Goal: Task Accomplishment & Management: Manage account settings

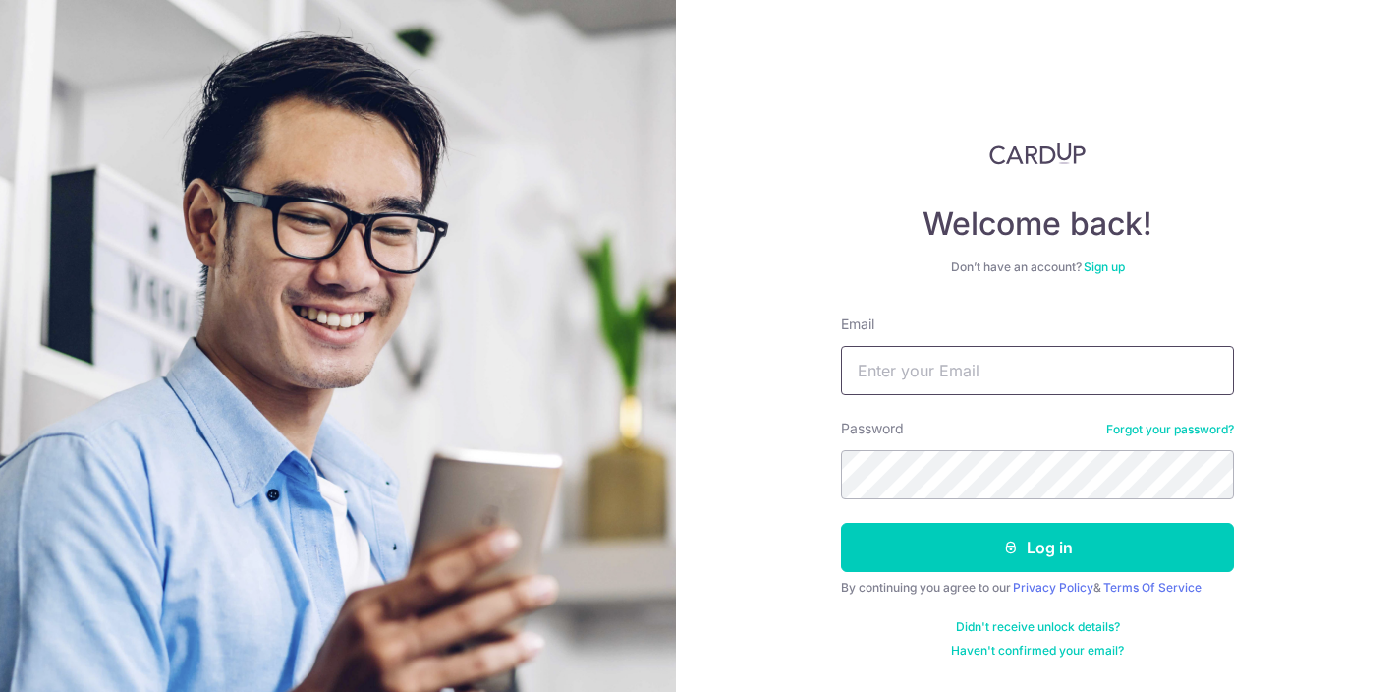
type input "[EMAIL_ADDRESS][DOMAIN_NAME]"
click at [841, 523] on button "Log in" at bounding box center [1037, 547] width 393 height 49
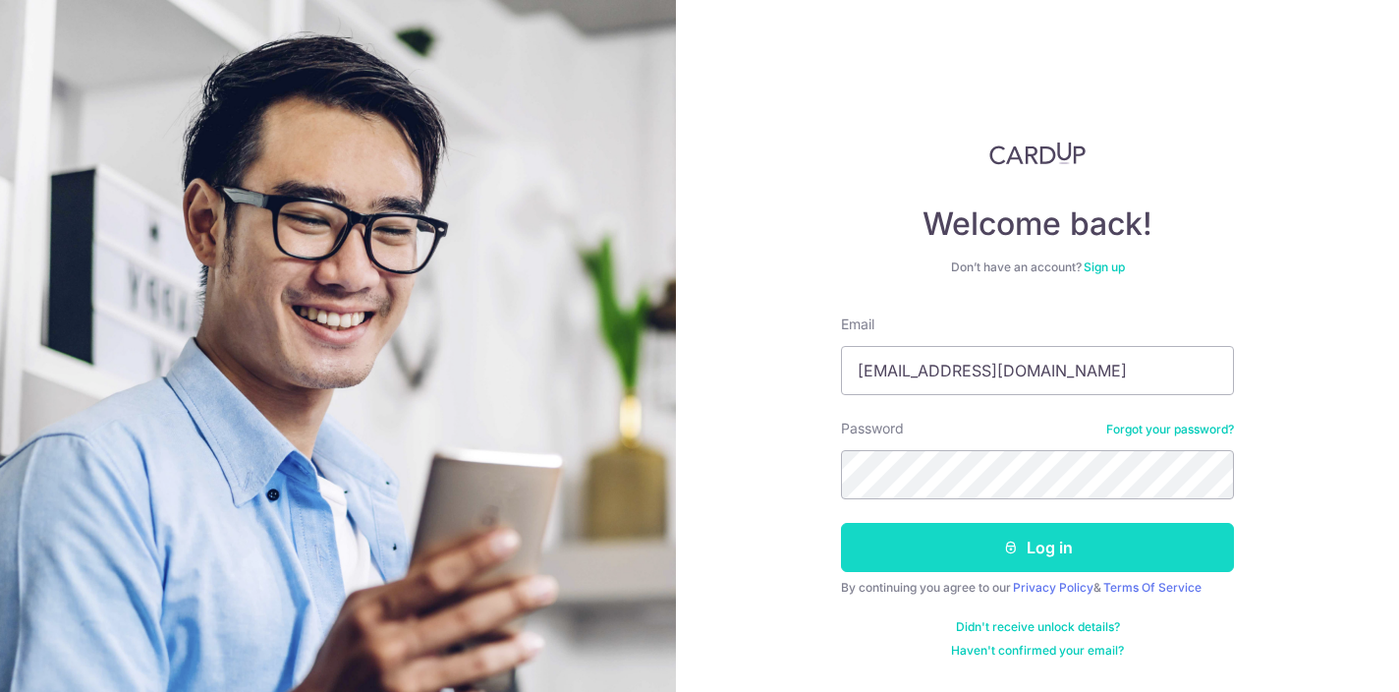
click at [1049, 551] on button "Log in" at bounding box center [1037, 547] width 393 height 49
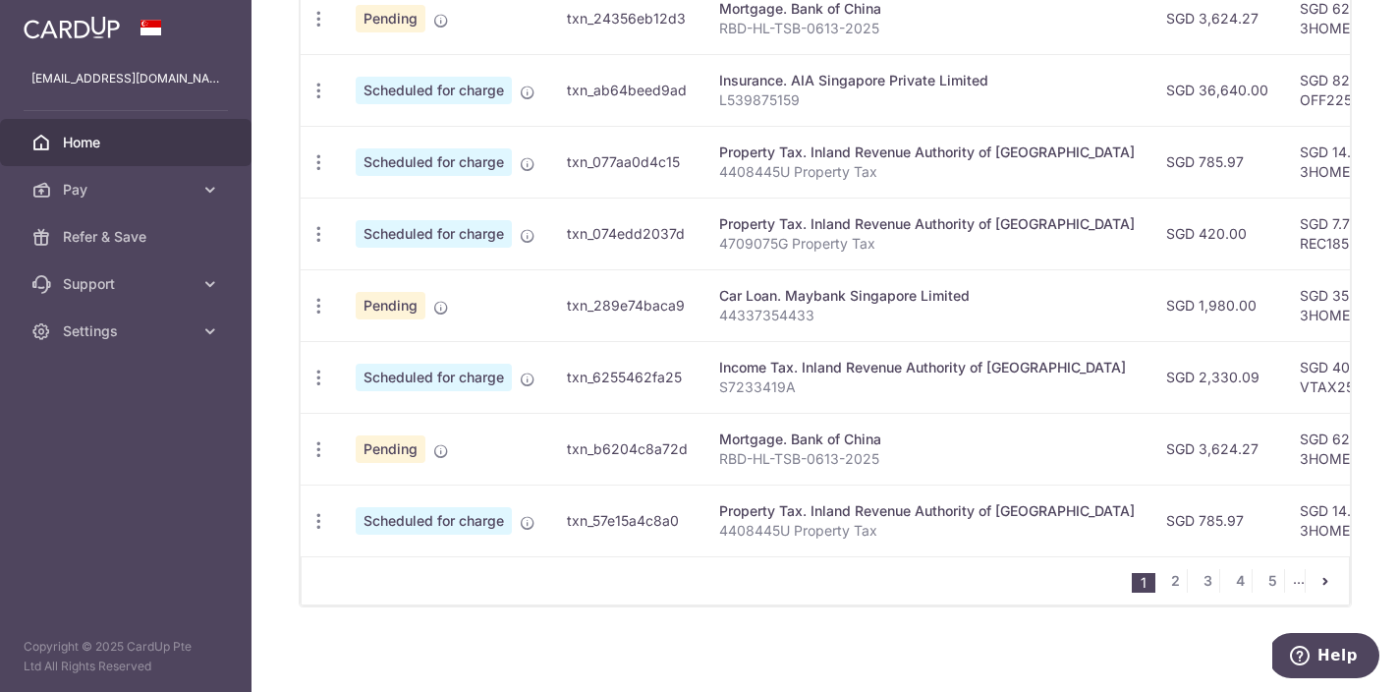
scroll to position [827, 0]
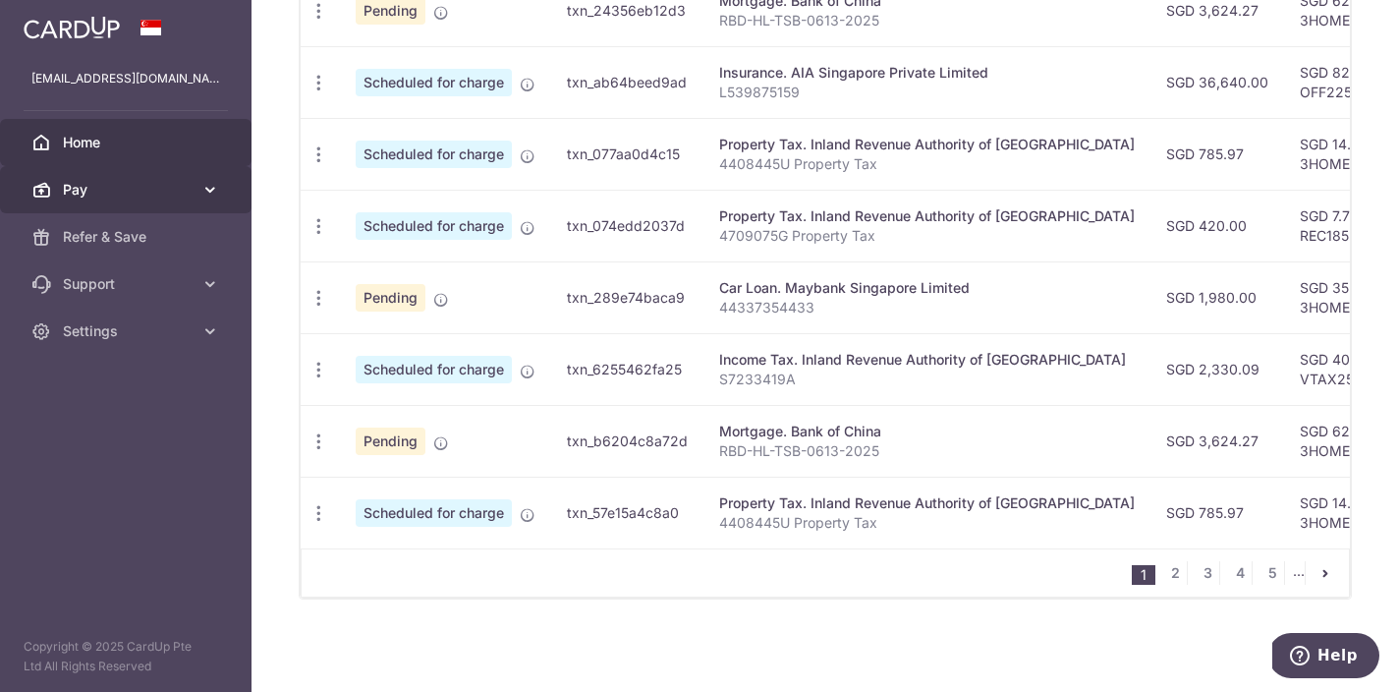
click at [113, 182] on span "Pay" at bounding box center [128, 190] width 130 height 20
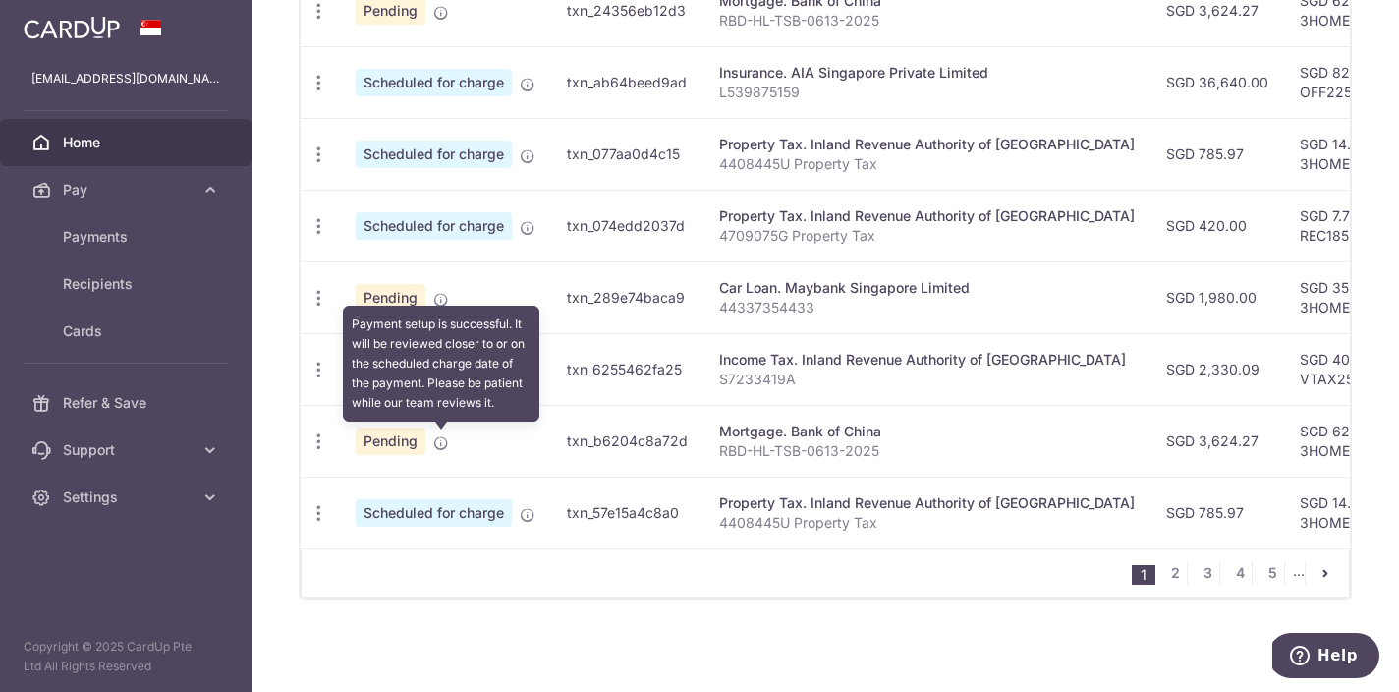
click at [441, 440] on icon at bounding box center [441, 443] width 16 height 16
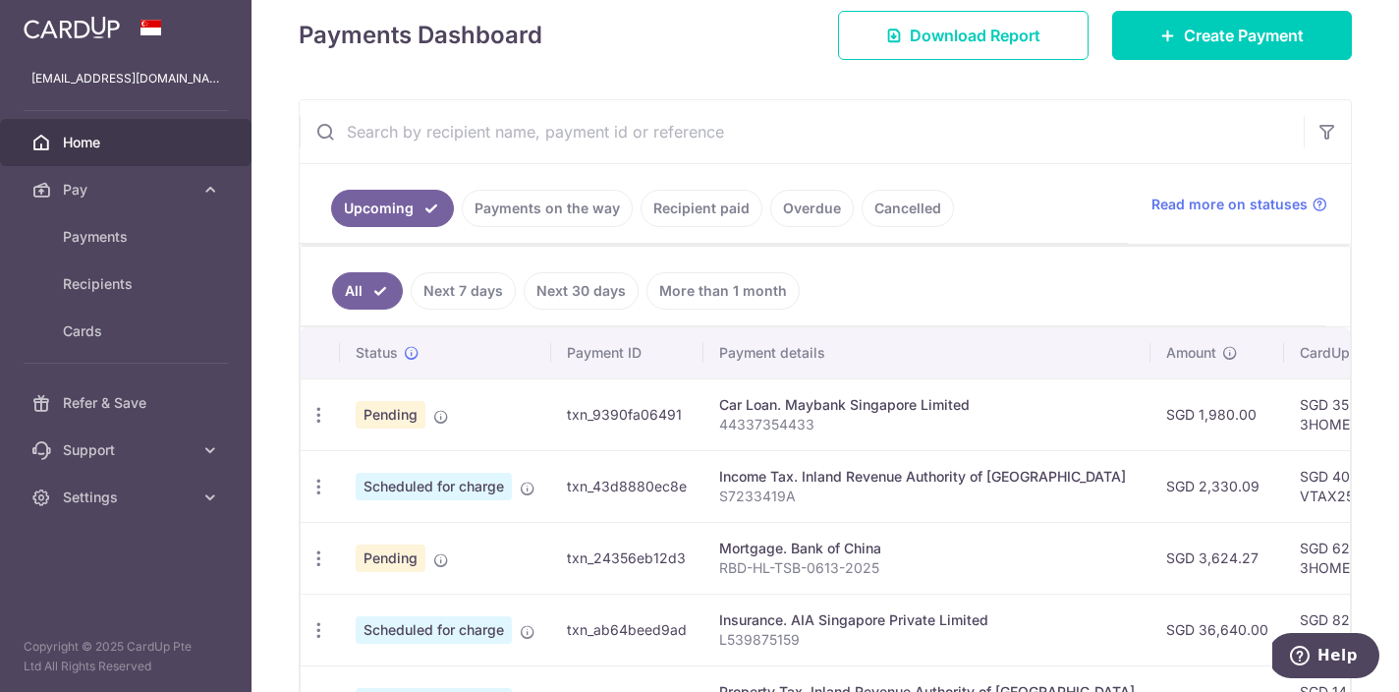
scroll to position [278, 0]
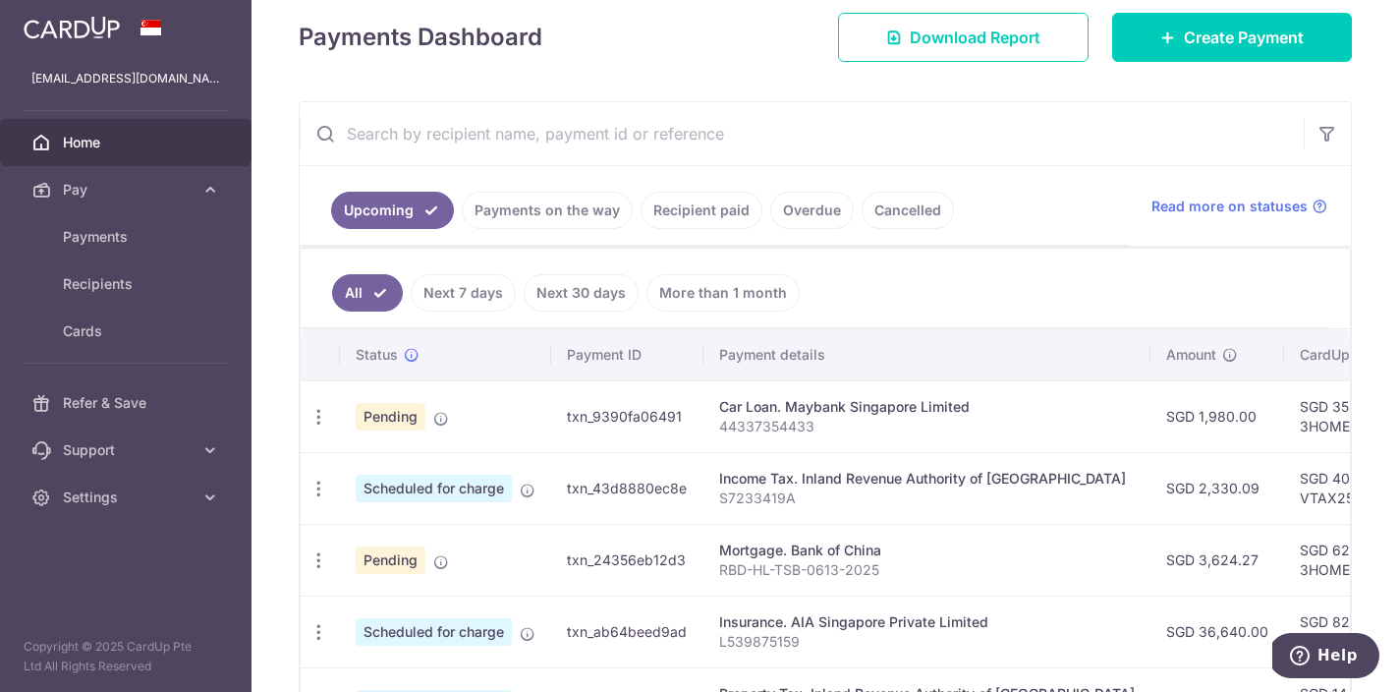
click at [746, 209] on link "Recipient paid" at bounding box center [702, 210] width 122 height 37
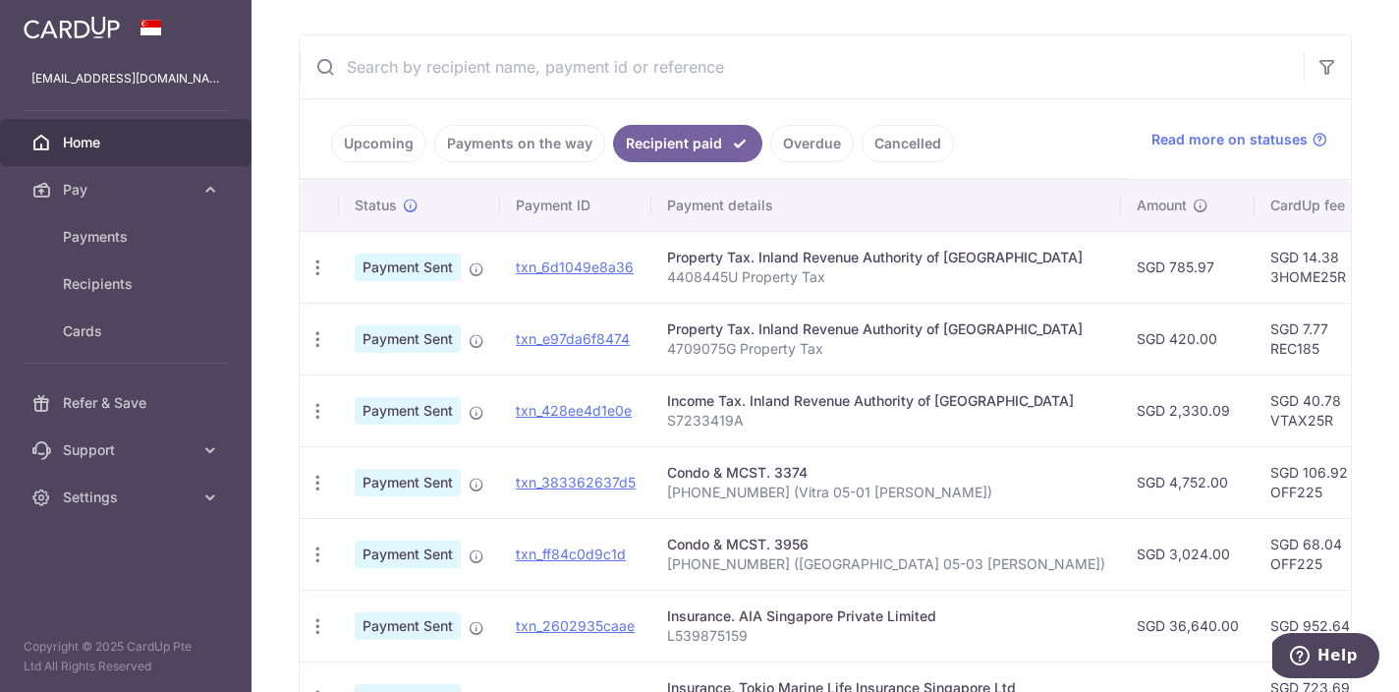
scroll to position [230, 0]
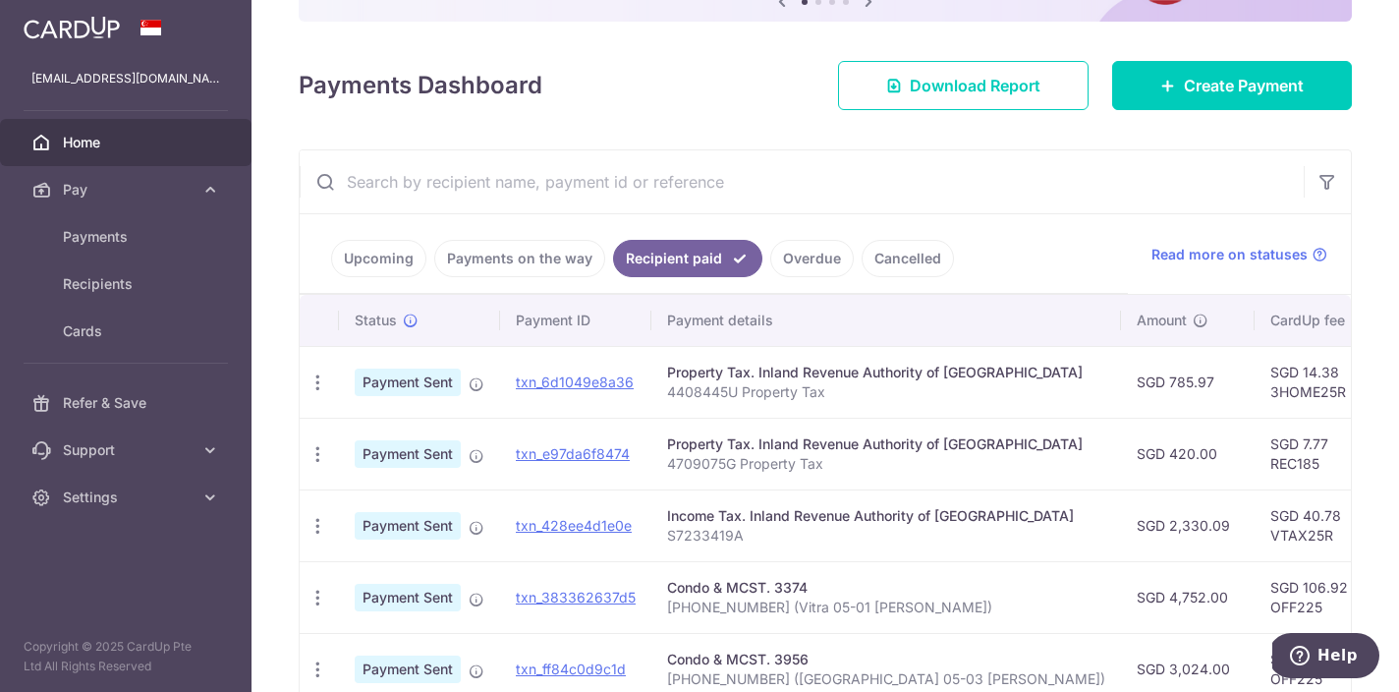
click at [490, 268] on link "Payments on the way" at bounding box center [519, 258] width 171 height 37
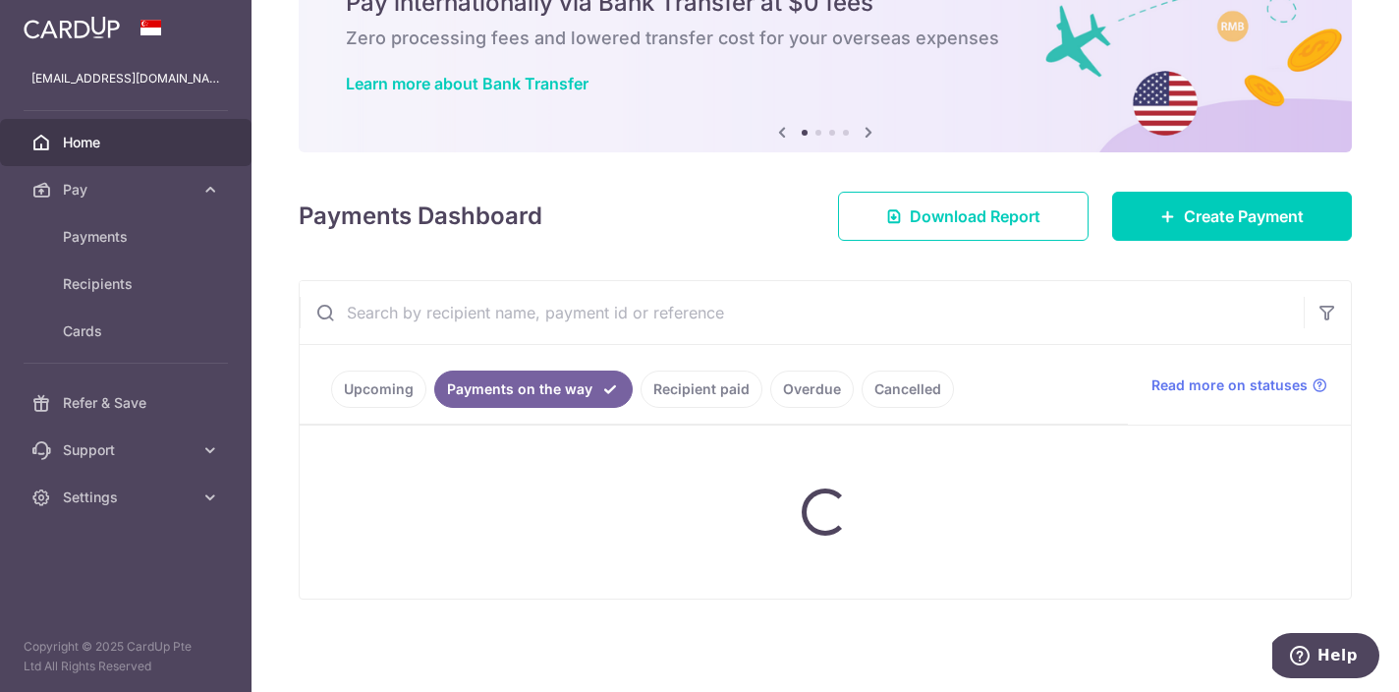
scroll to position [185, 0]
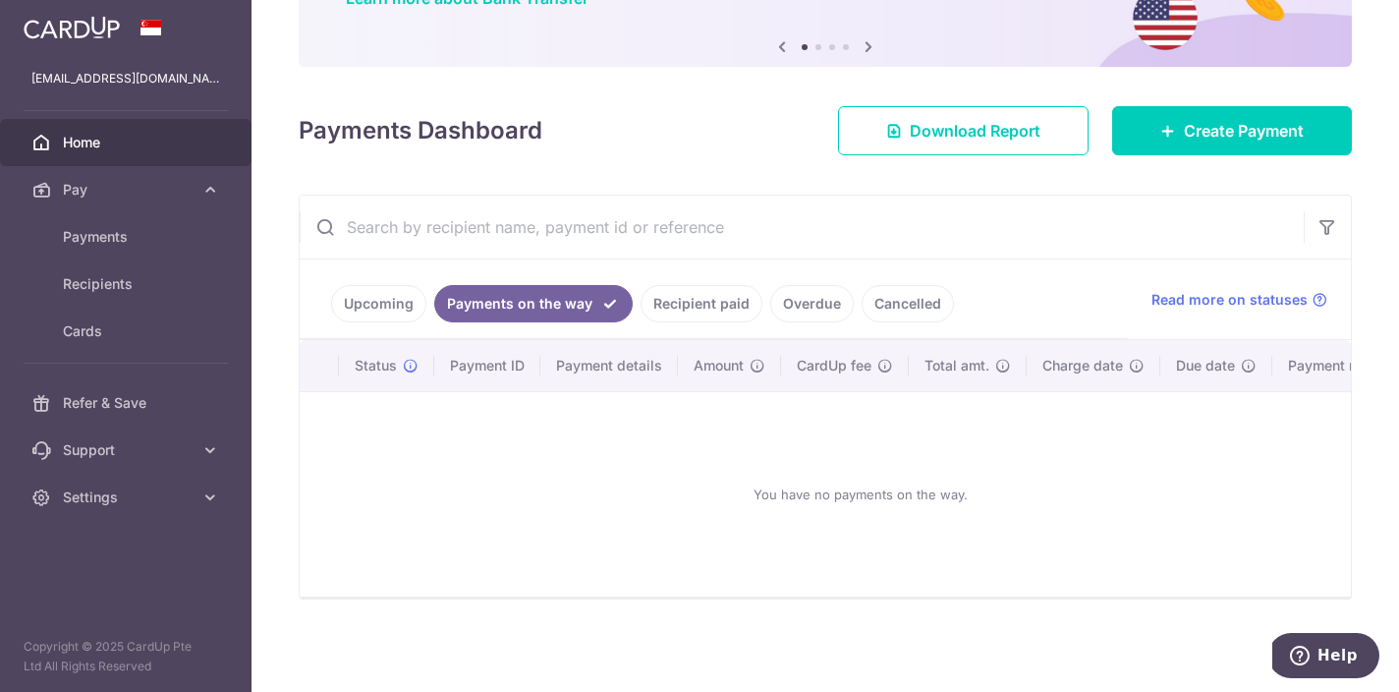
click at [372, 319] on link "Upcoming" at bounding box center [378, 303] width 95 height 37
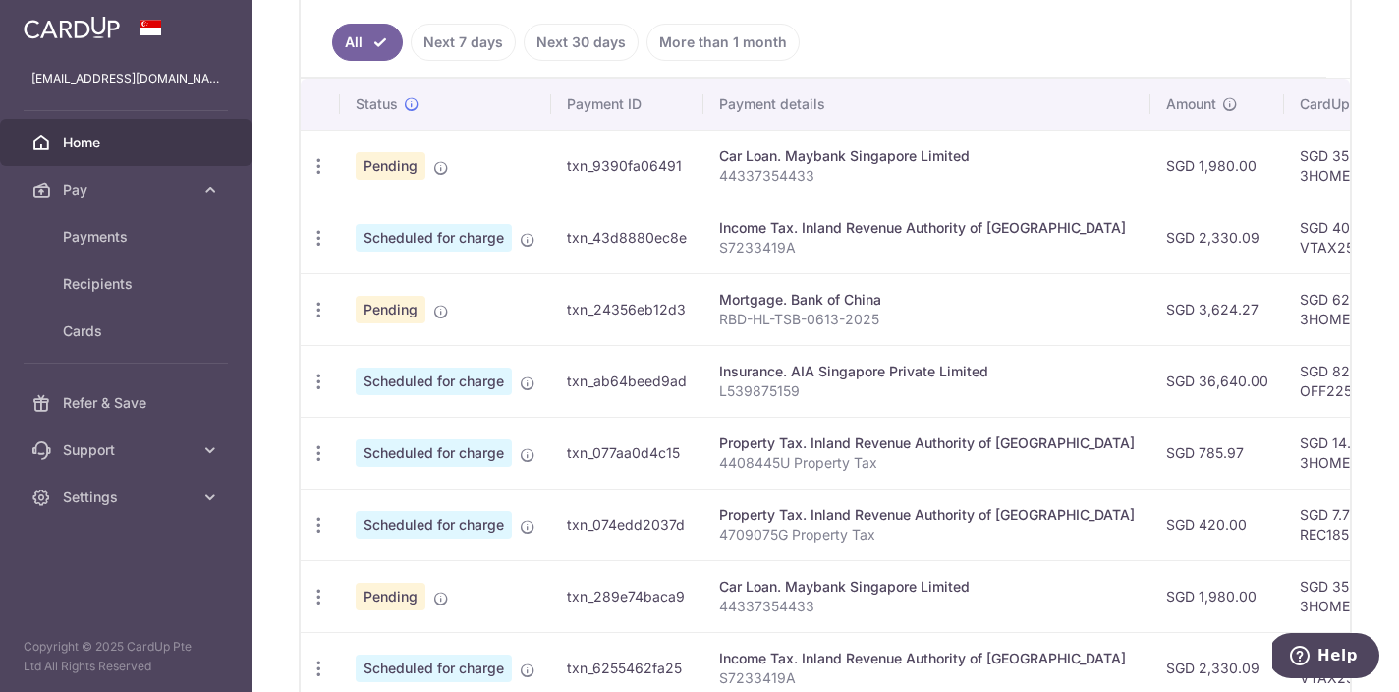
scroll to position [487, 0]
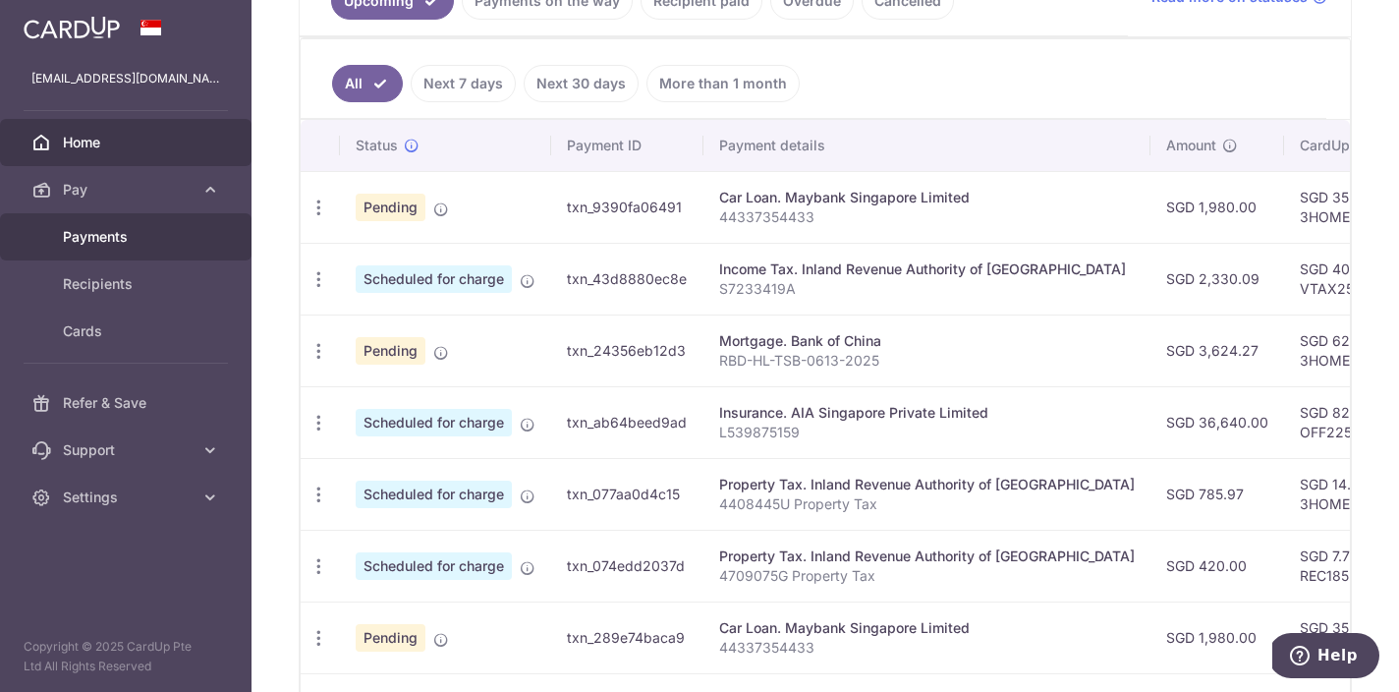
click at [106, 245] on span "Payments" at bounding box center [128, 237] width 130 height 20
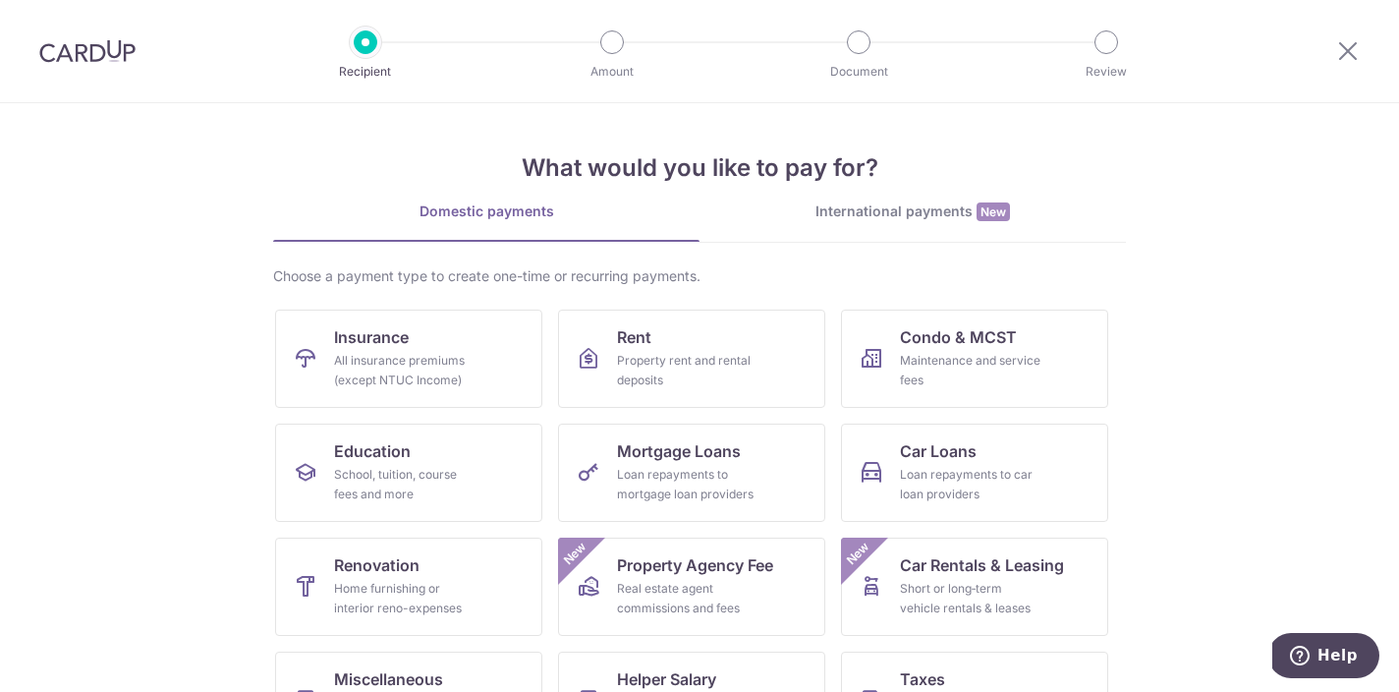
click at [103, 52] on img at bounding box center [87, 51] width 96 height 24
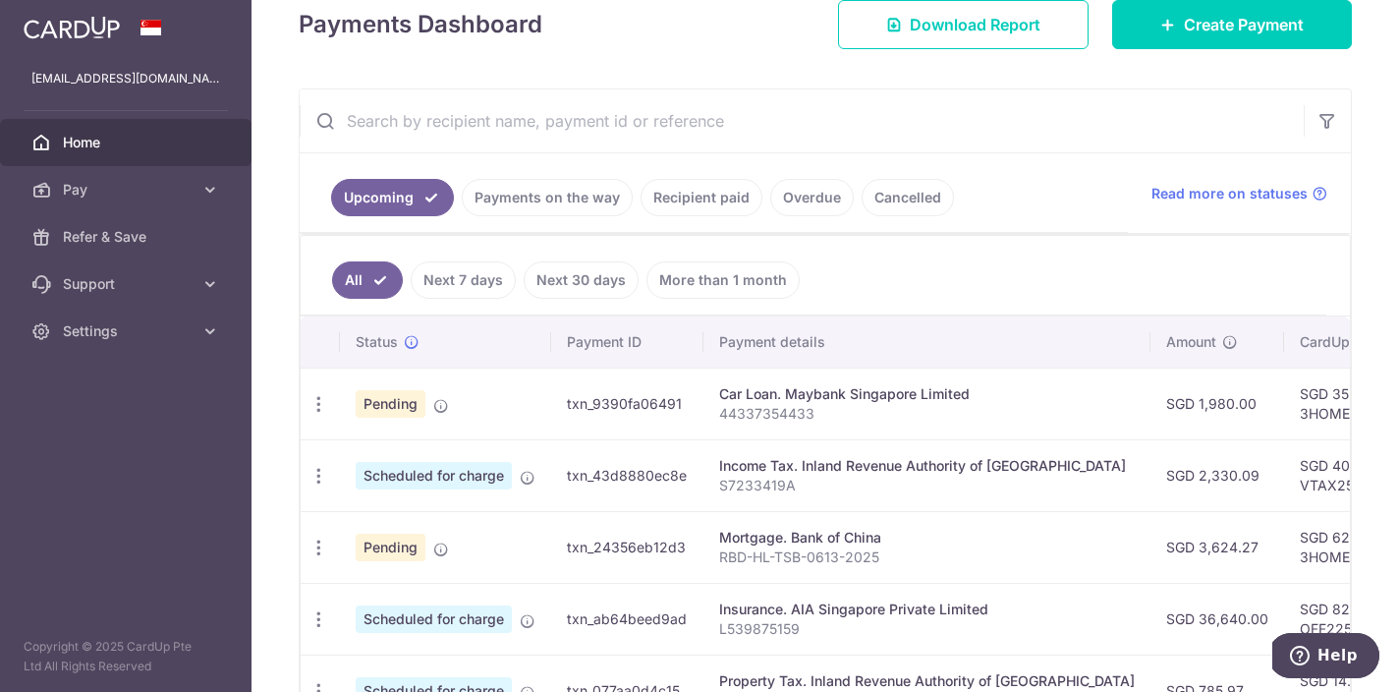
scroll to position [270, 0]
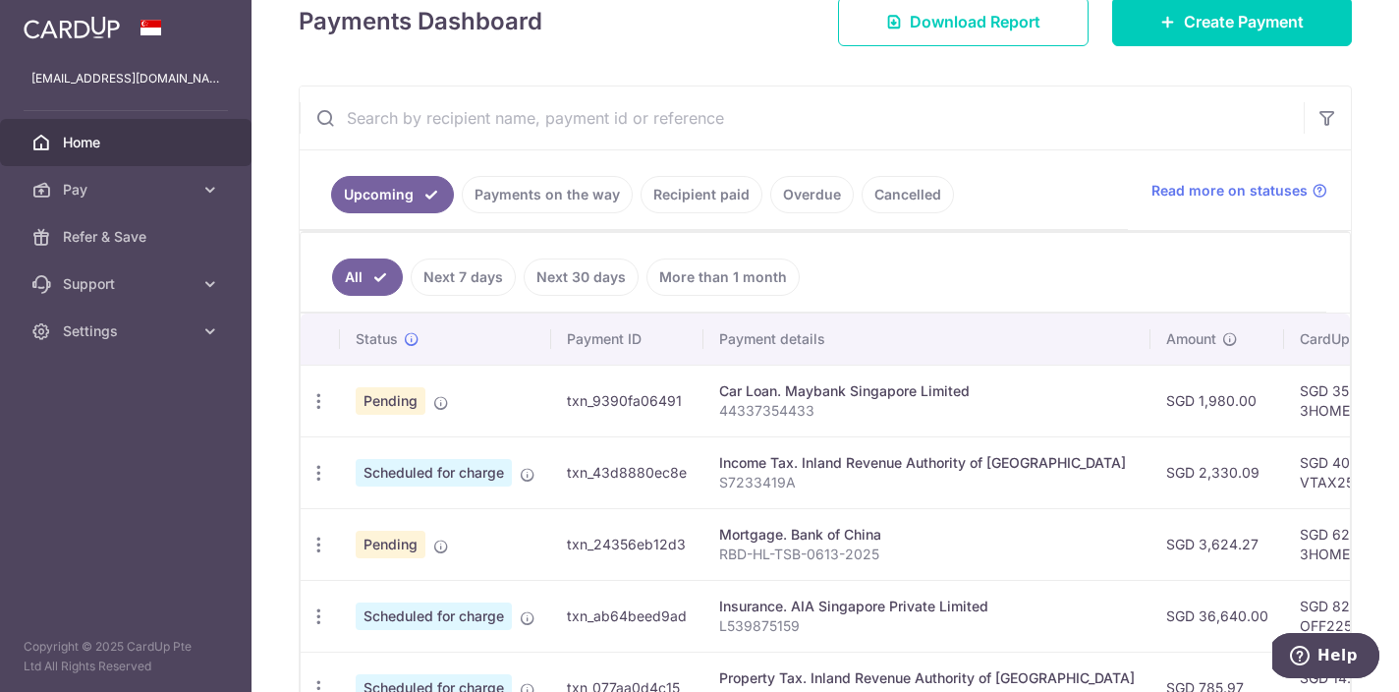
click at [660, 200] on link "Recipient paid" at bounding box center [702, 194] width 122 height 37
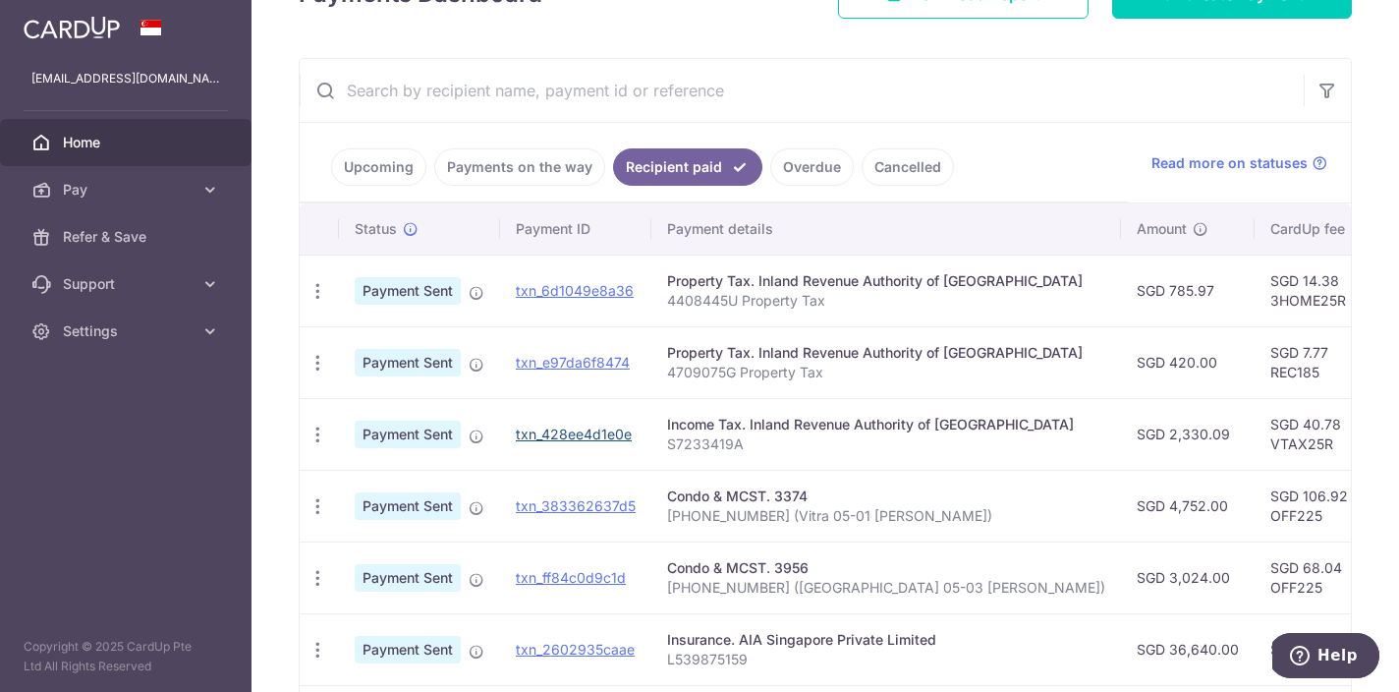
scroll to position [283, 0]
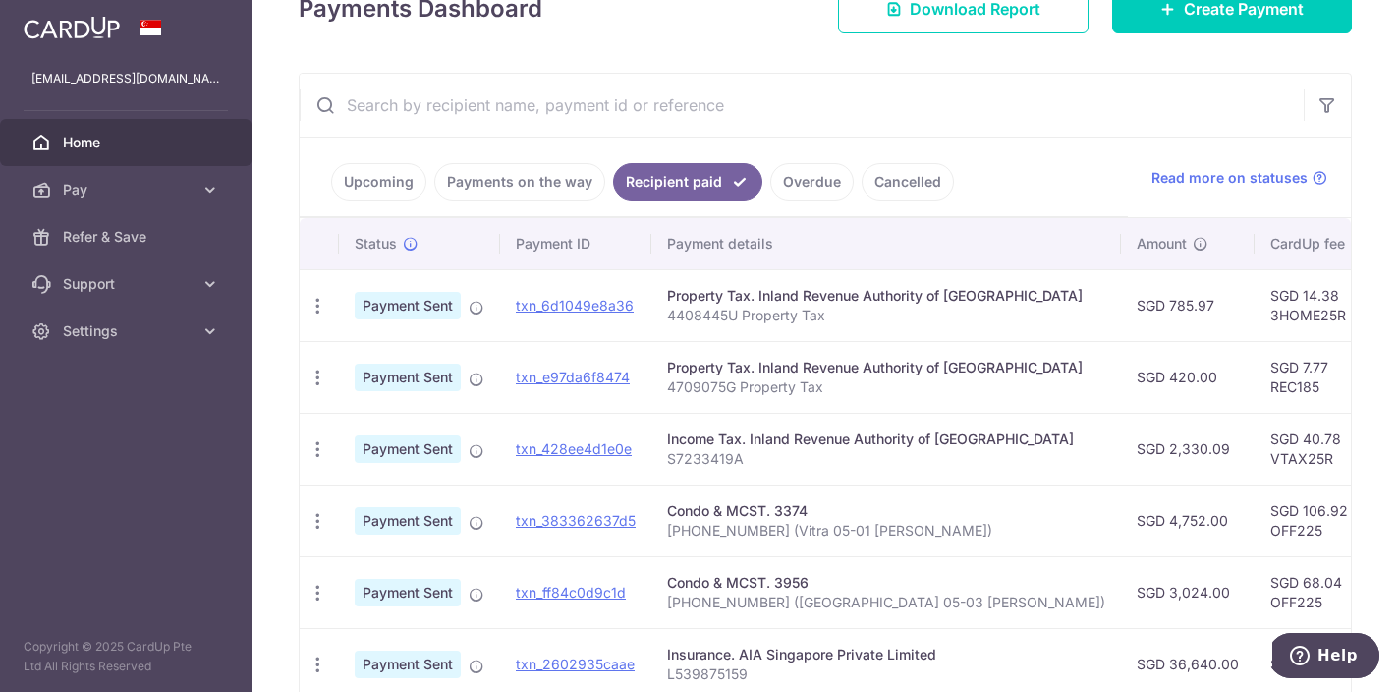
click at [841, 174] on link "Overdue" at bounding box center [812, 181] width 84 height 37
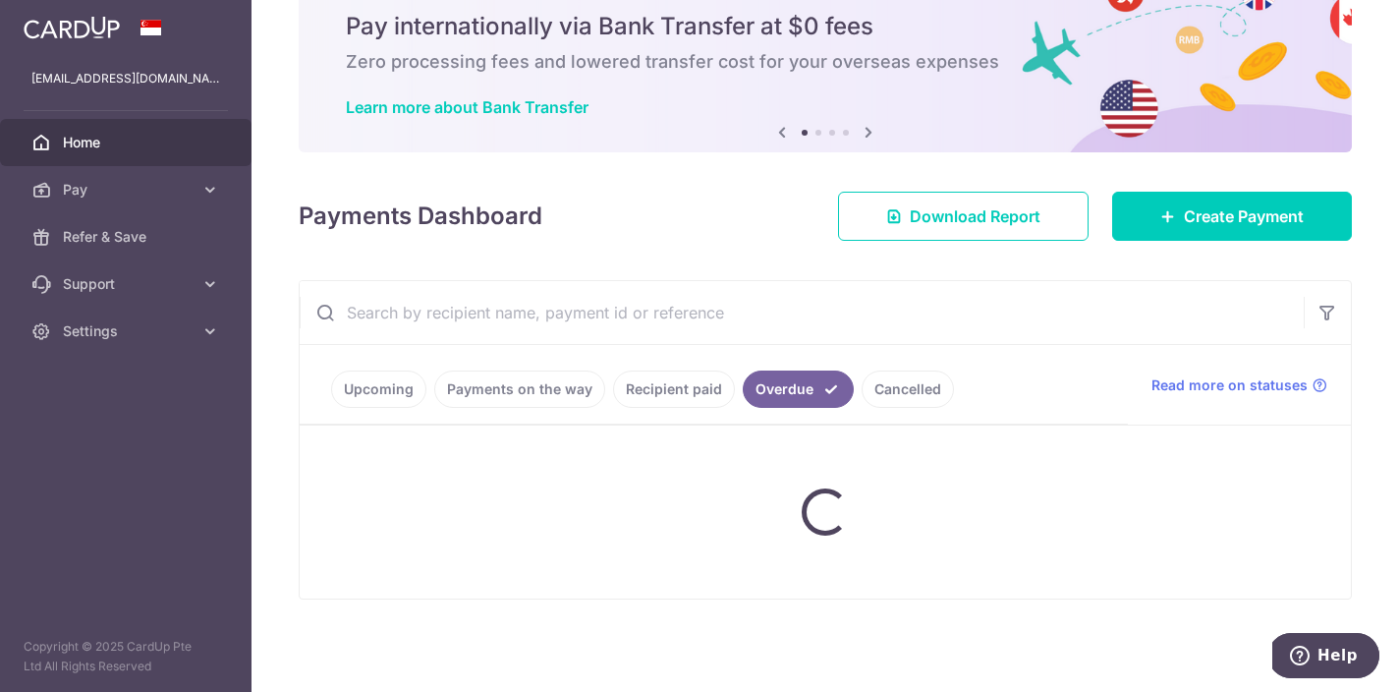
scroll to position [28, 0]
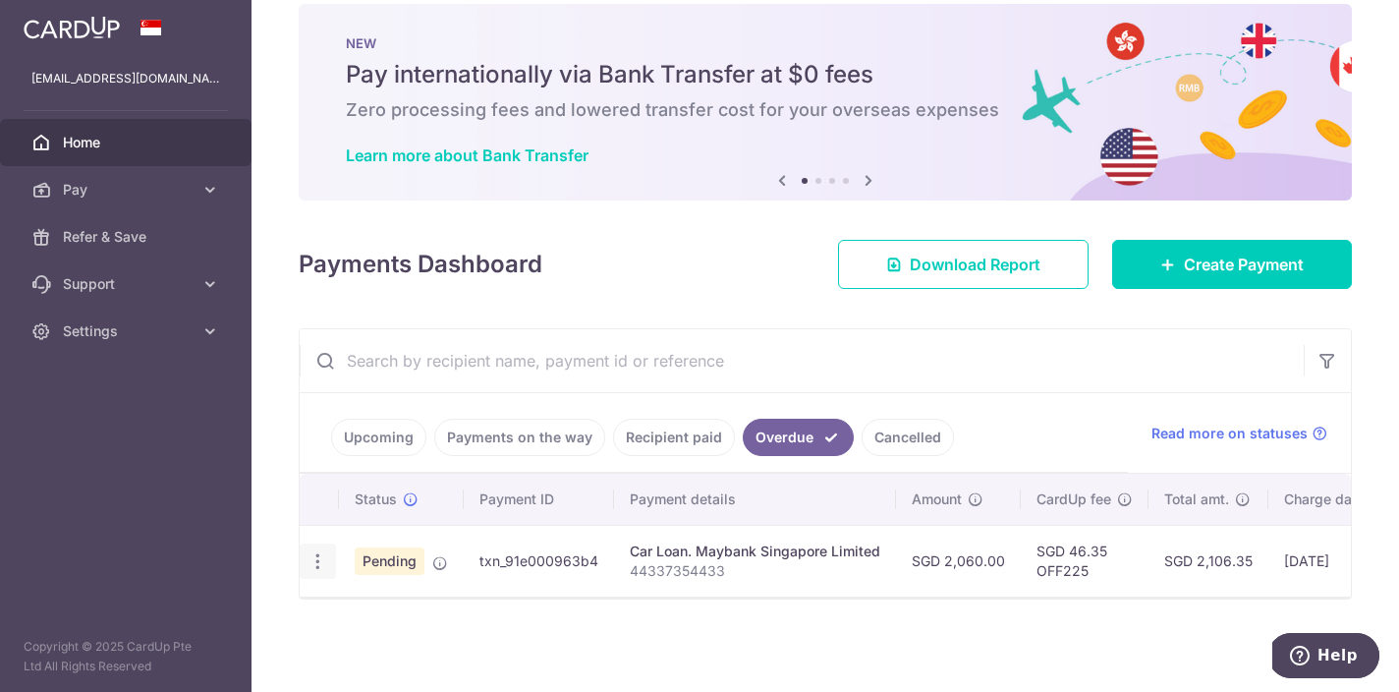
click at [307, 563] on div "Update payment Cancel payment Upload doc" at bounding box center [318, 561] width 36 height 36
click at [315, 563] on icon "button" at bounding box center [318, 561] width 21 height 21
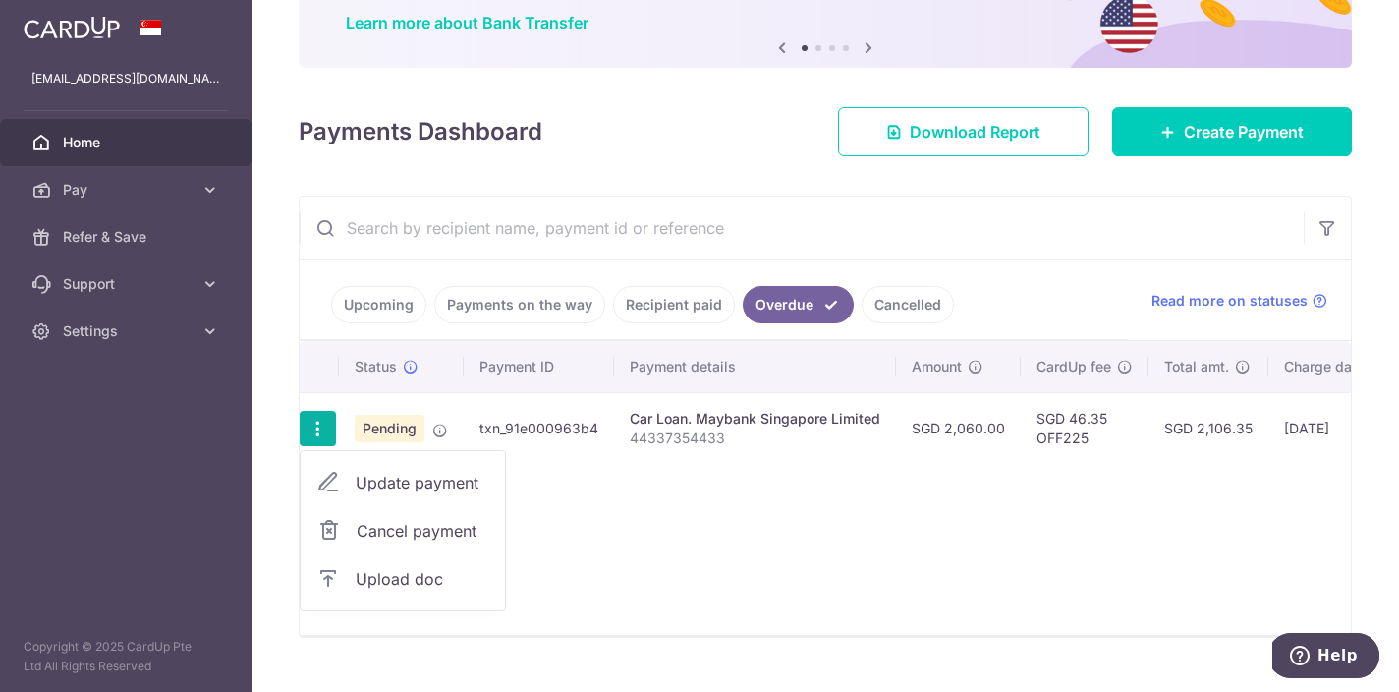
scroll to position [183, 0]
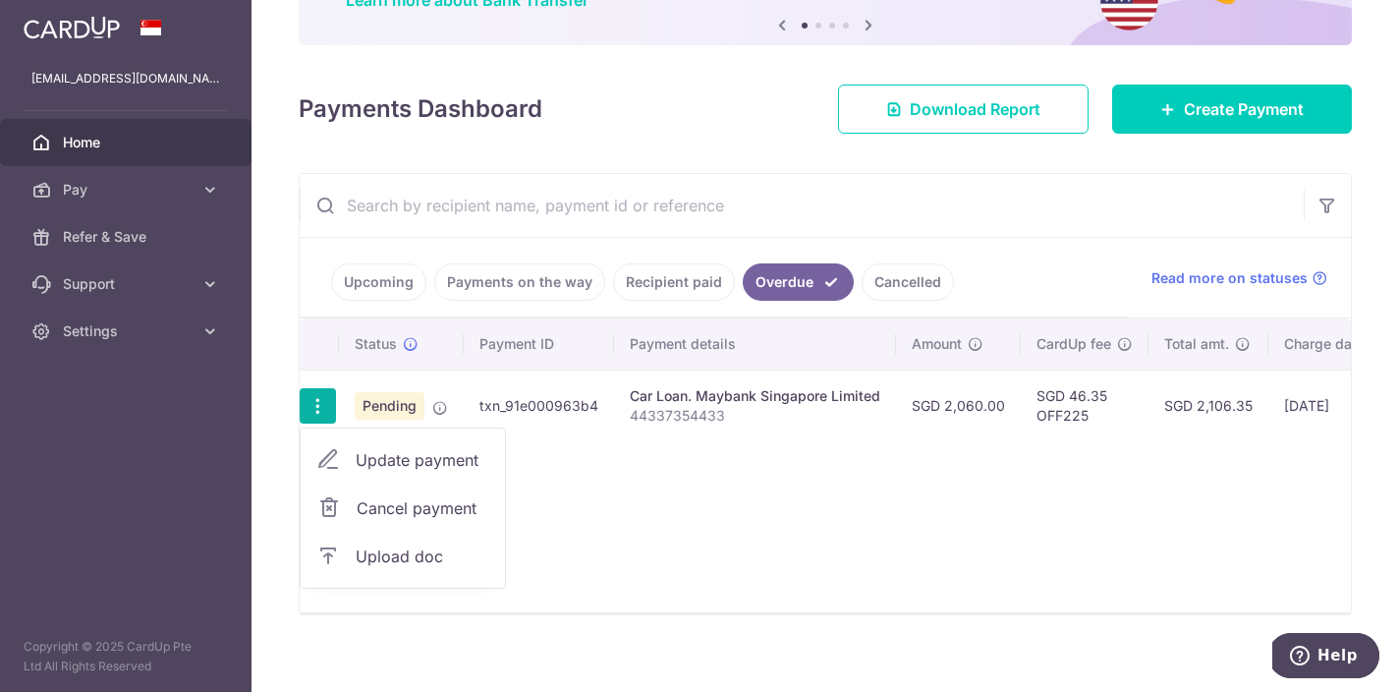
click at [430, 552] on span "Upload doc" at bounding box center [423, 556] width 134 height 24
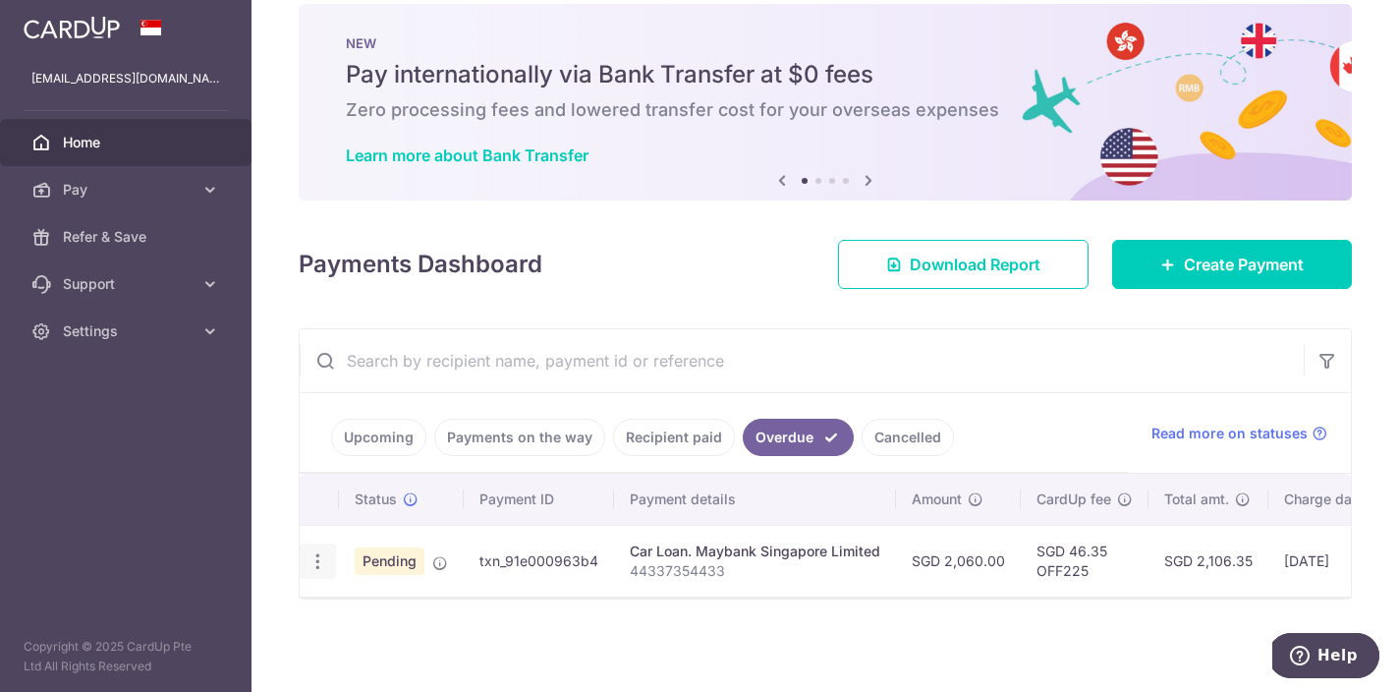
scroll to position [28, 0]
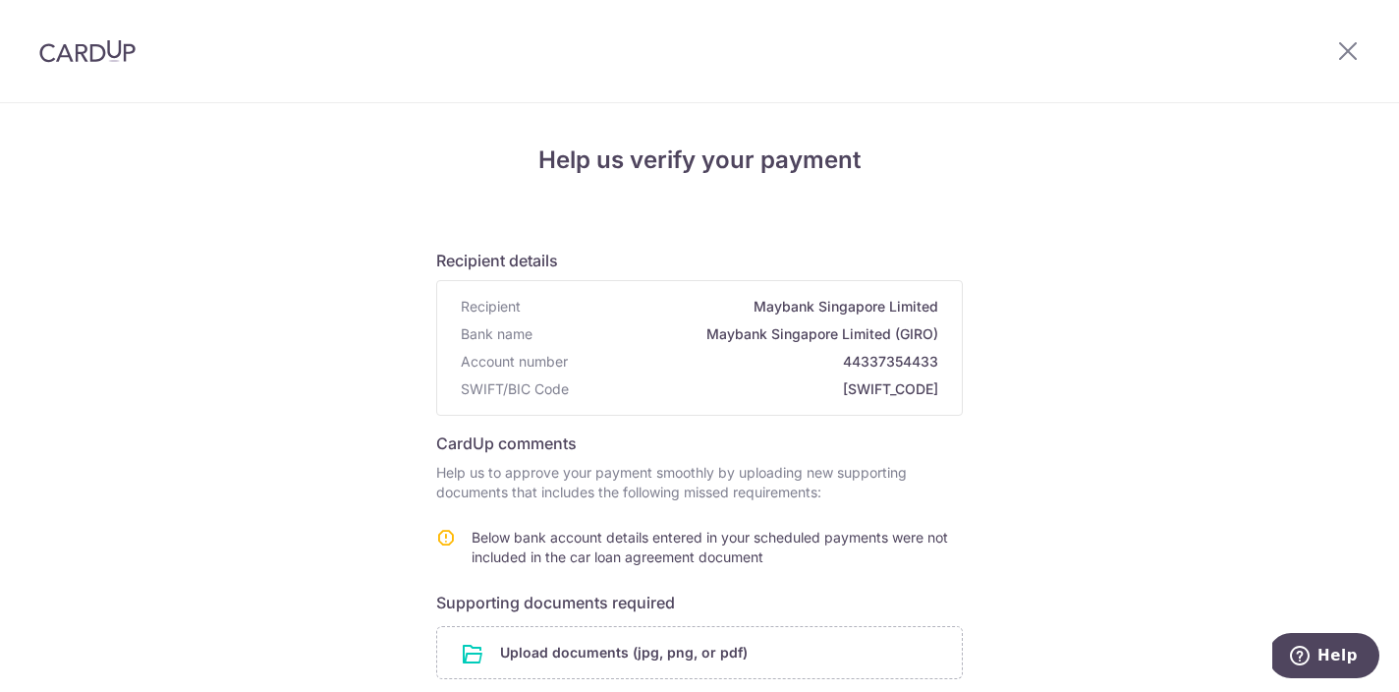
click at [46, 159] on div "Help us verify your payment Recipient details Recipient Maybank Singapore Limit…" at bounding box center [699, 571] width 1399 height 937
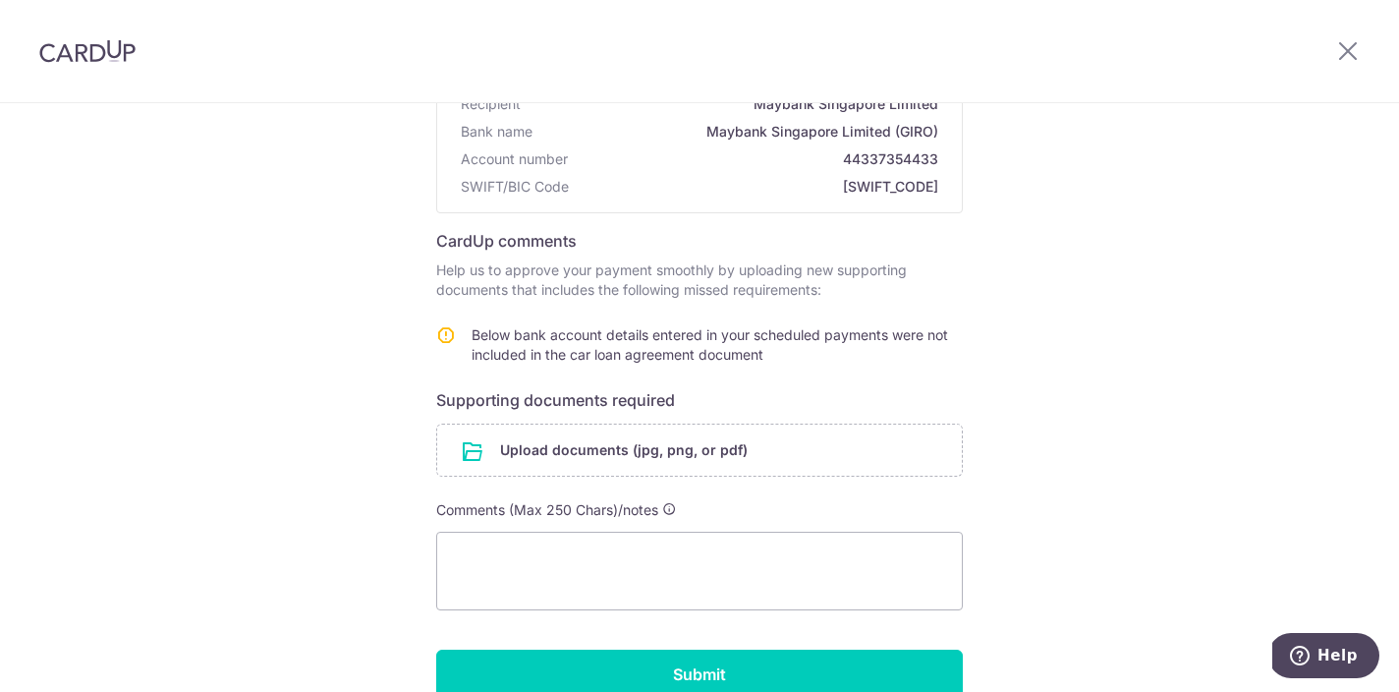
scroll to position [251, 0]
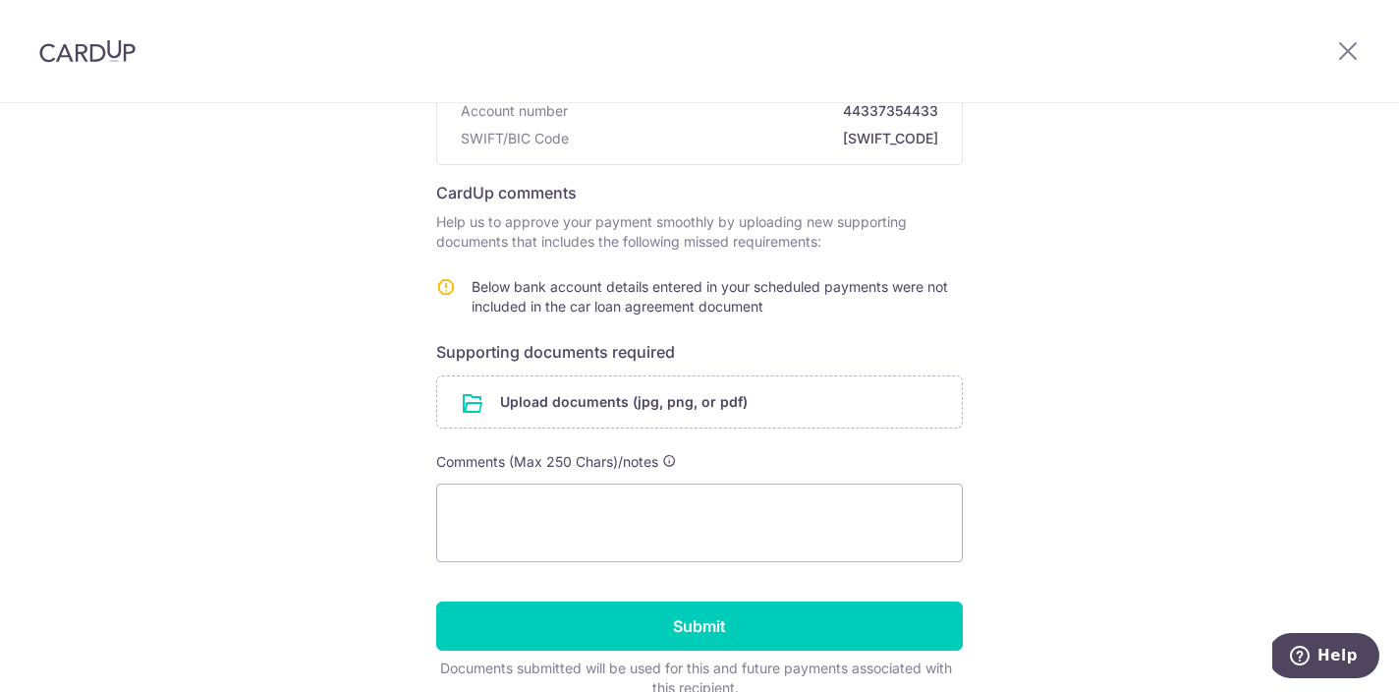
click at [87, 59] on img at bounding box center [87, 51] width 96 height 24
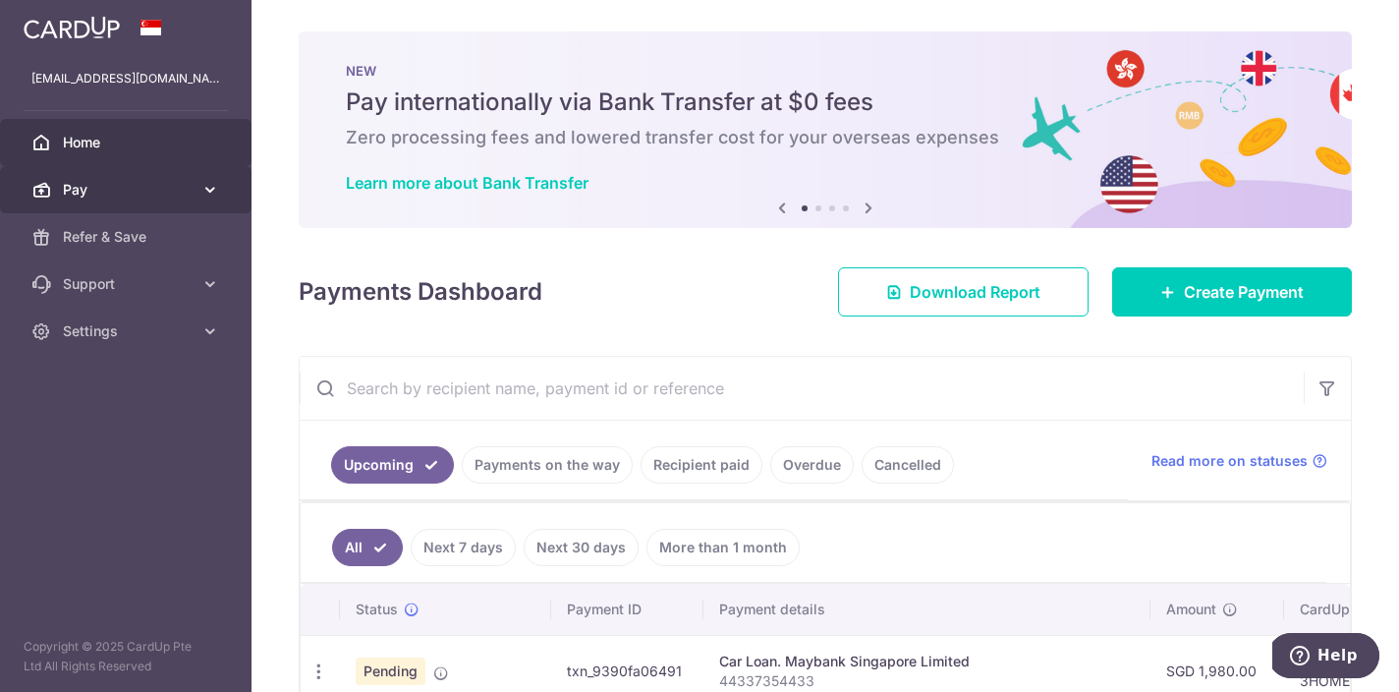
click at [97, 191] on span "Pay" at bounding box center [128, 190] width 130 height 20
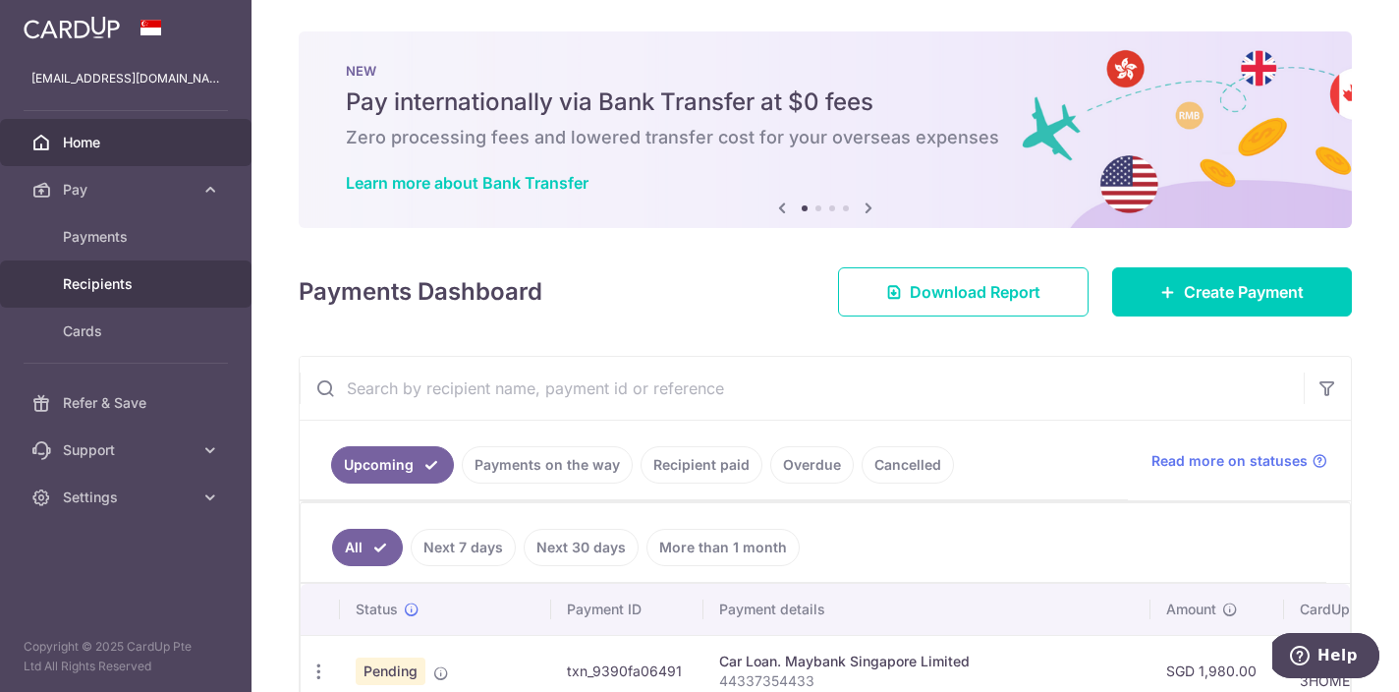
click at [119, 283] on span "Recipients" at bounding box center [128, 284] width 130 height 20
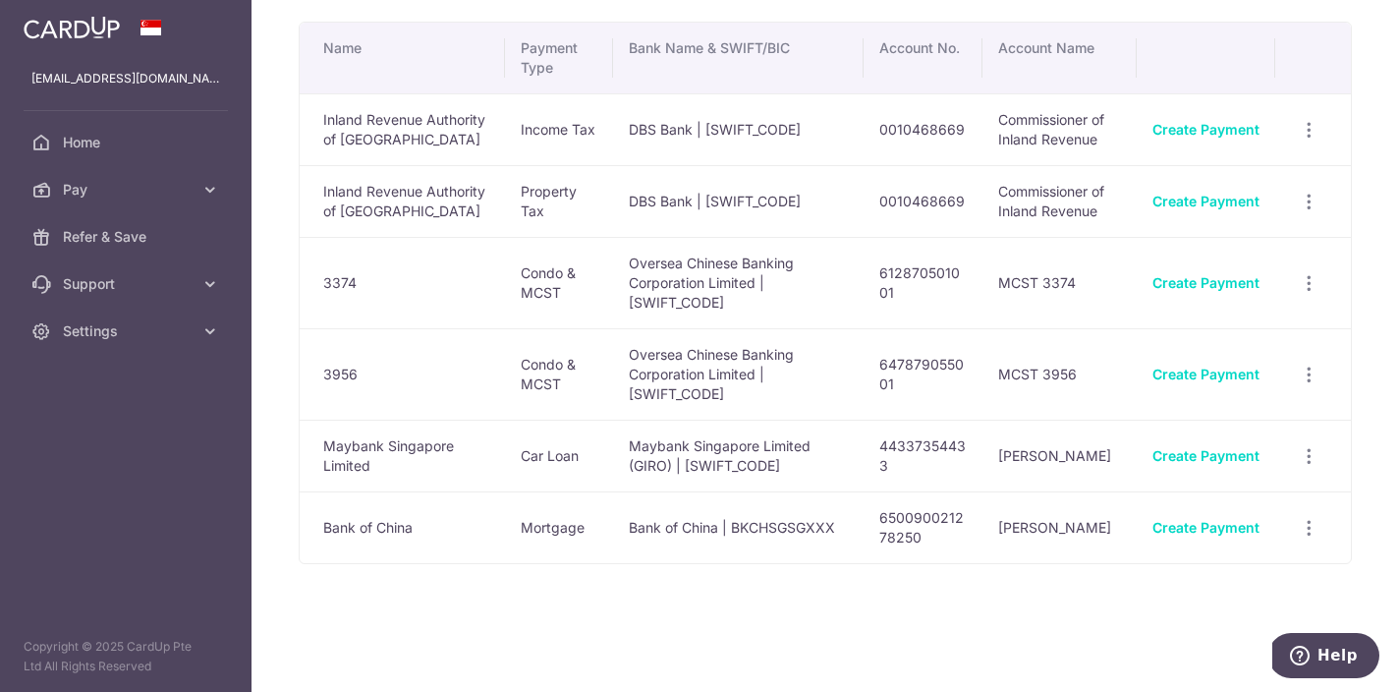
scroll to position [116, 0]
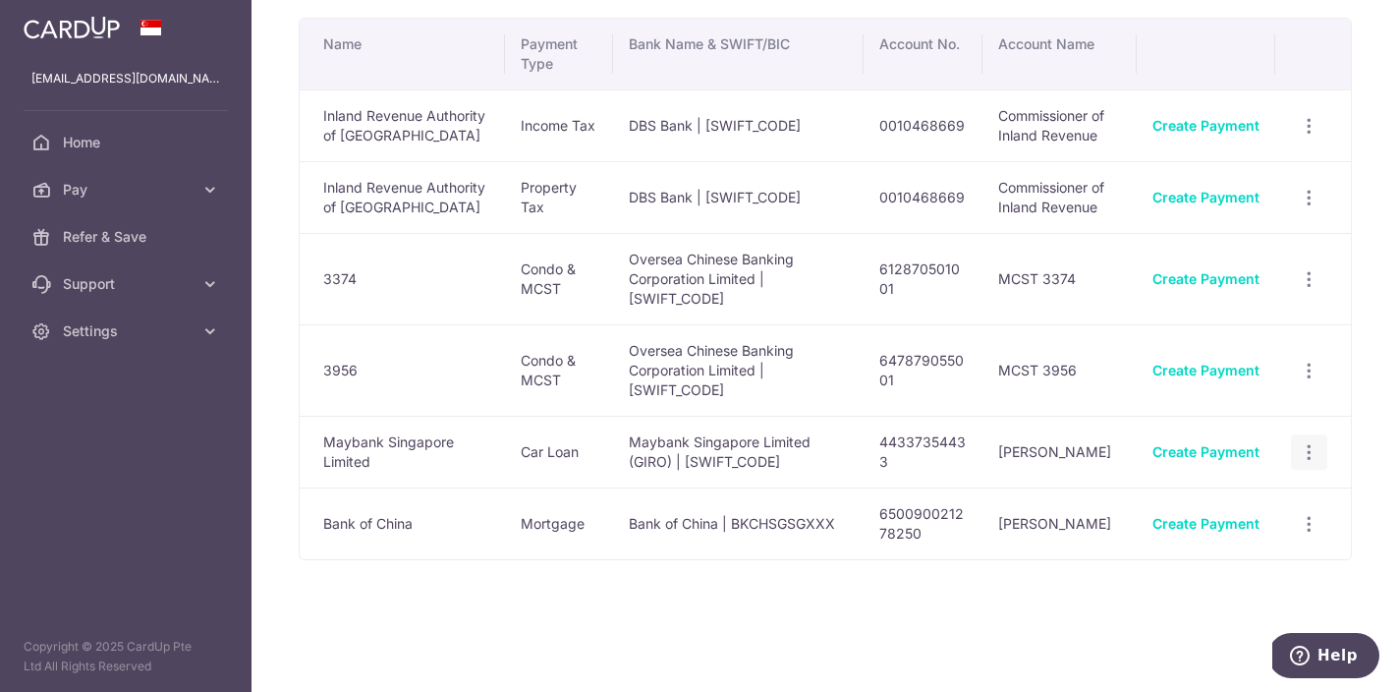
click at [1321, 451] on div "View/Edit Linked Payments" at bounding box center [1309, 452] width 36 height 36
click at [1307, 451] on icon "button" at bounding box center [1309, 452] width 21 height 21
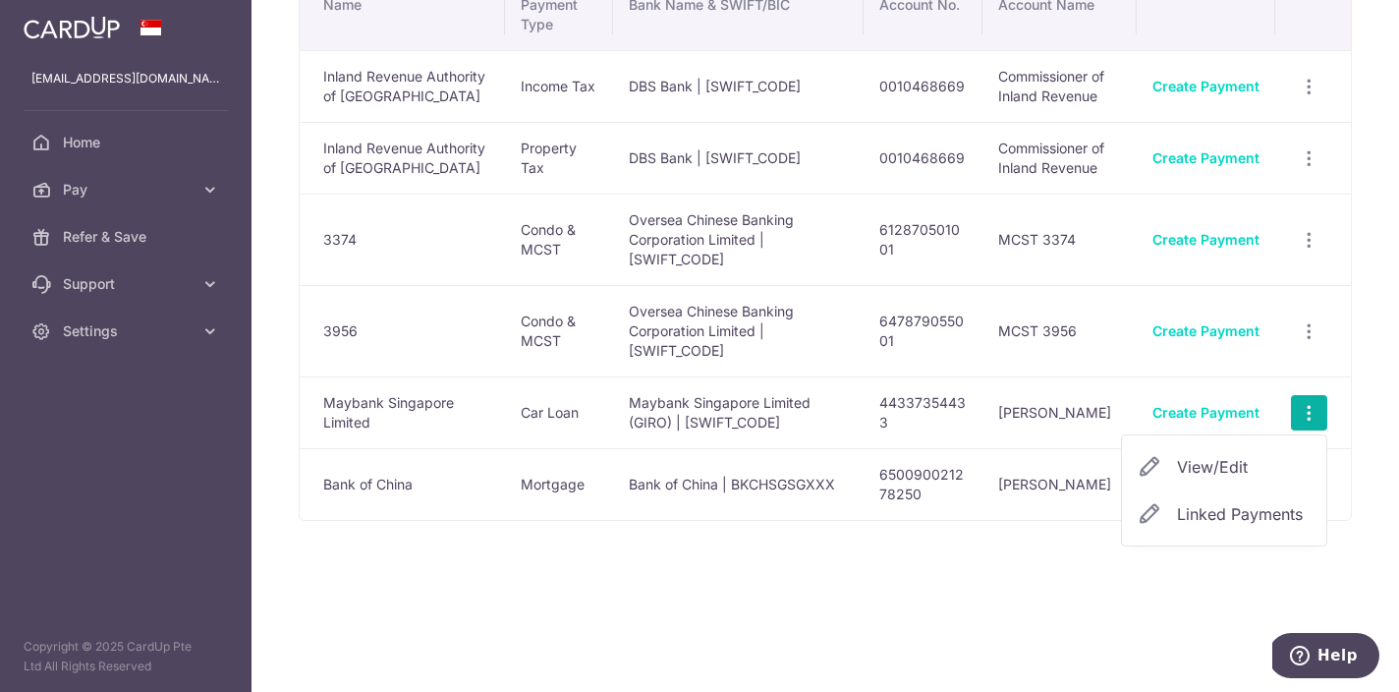
click at [1228, 479] on span "View/Edit" at bounding box center [1244, 467] width 134 height 24
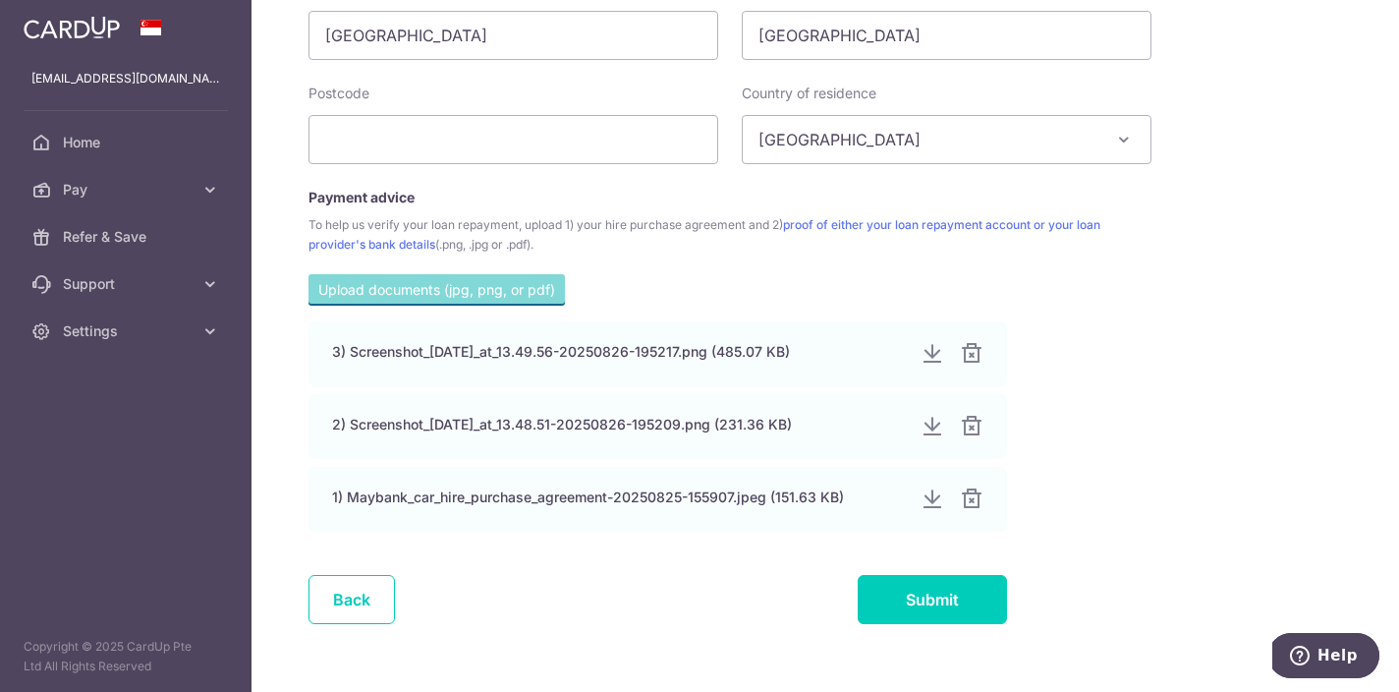
scroll to position [1117, 0]
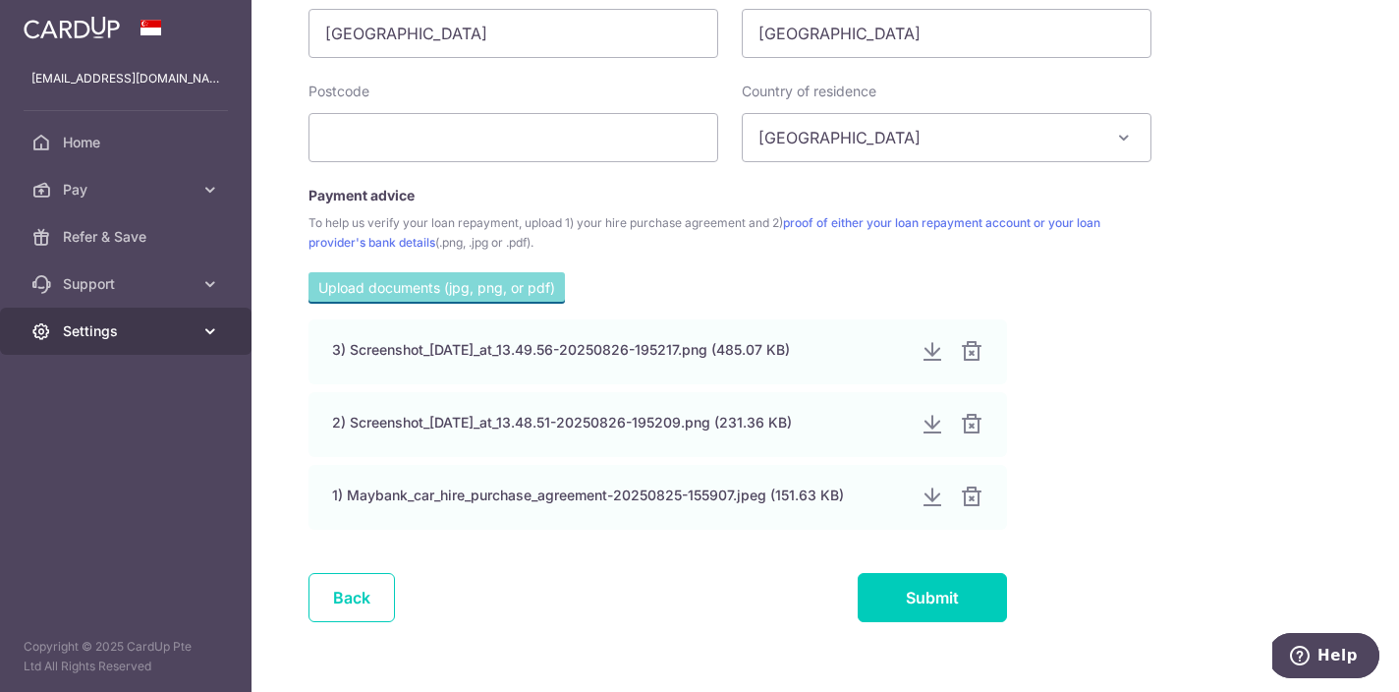
click at [208, 339] on icon at bounding box center [210, 331] width 20 height 20
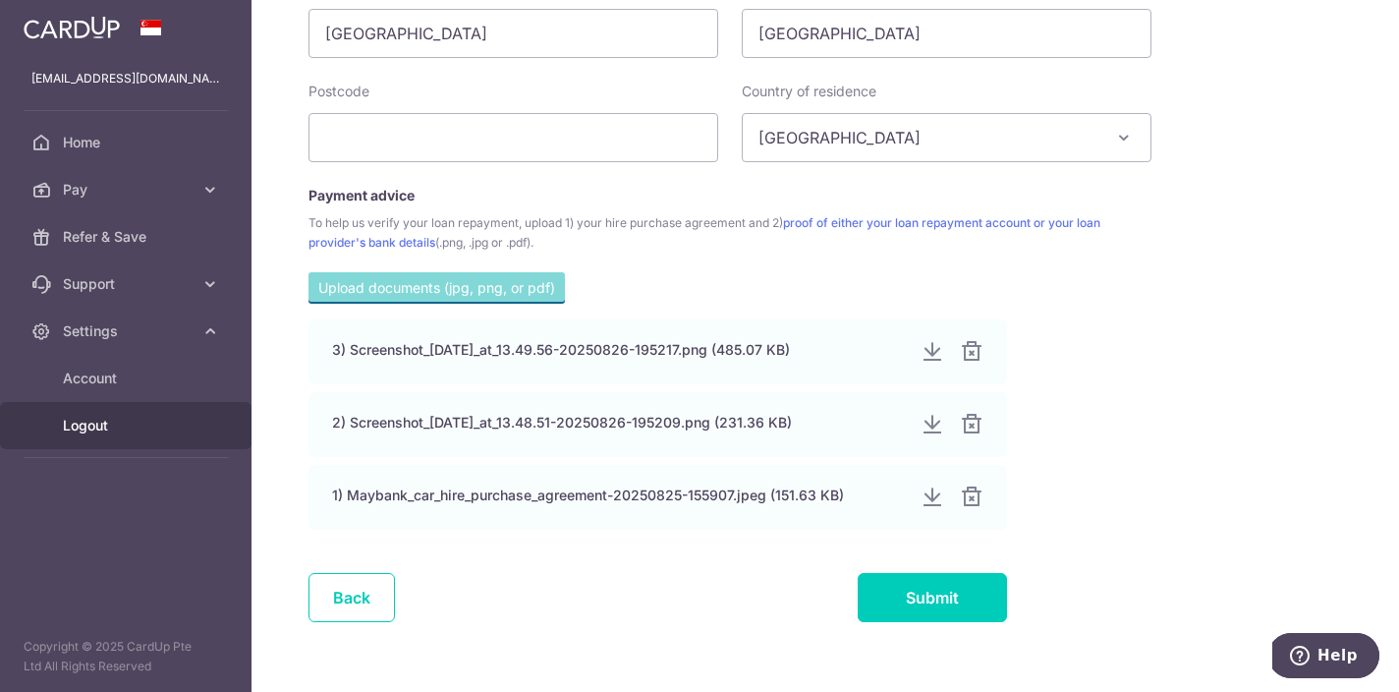
click at [134, 434] on span "Logout" at bounding box center [128, 426] width 130 height 20
